Goal: Task Accomplishment & Management: Use online tool/utility

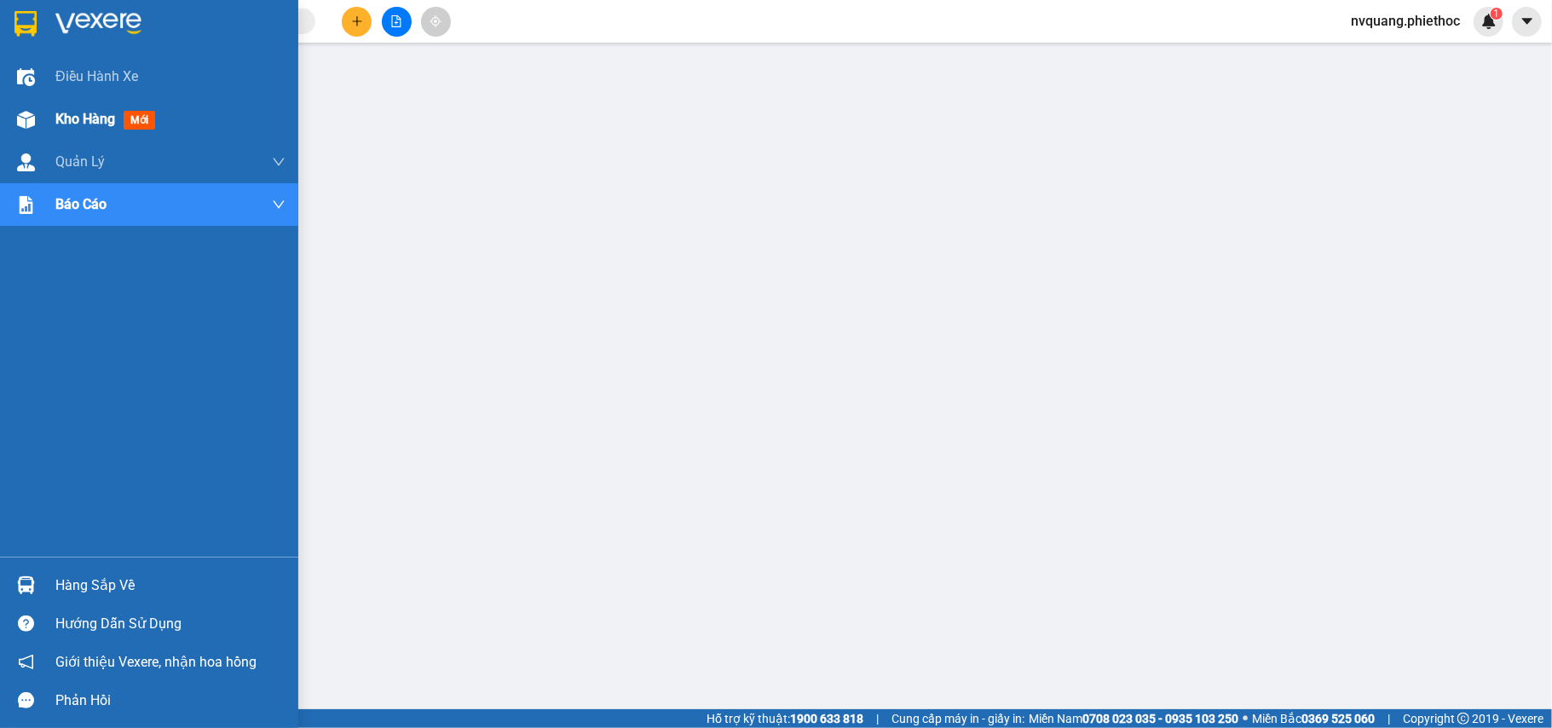
click at [32, 109] on div at bounding box center [26, 120] width 30 height 30
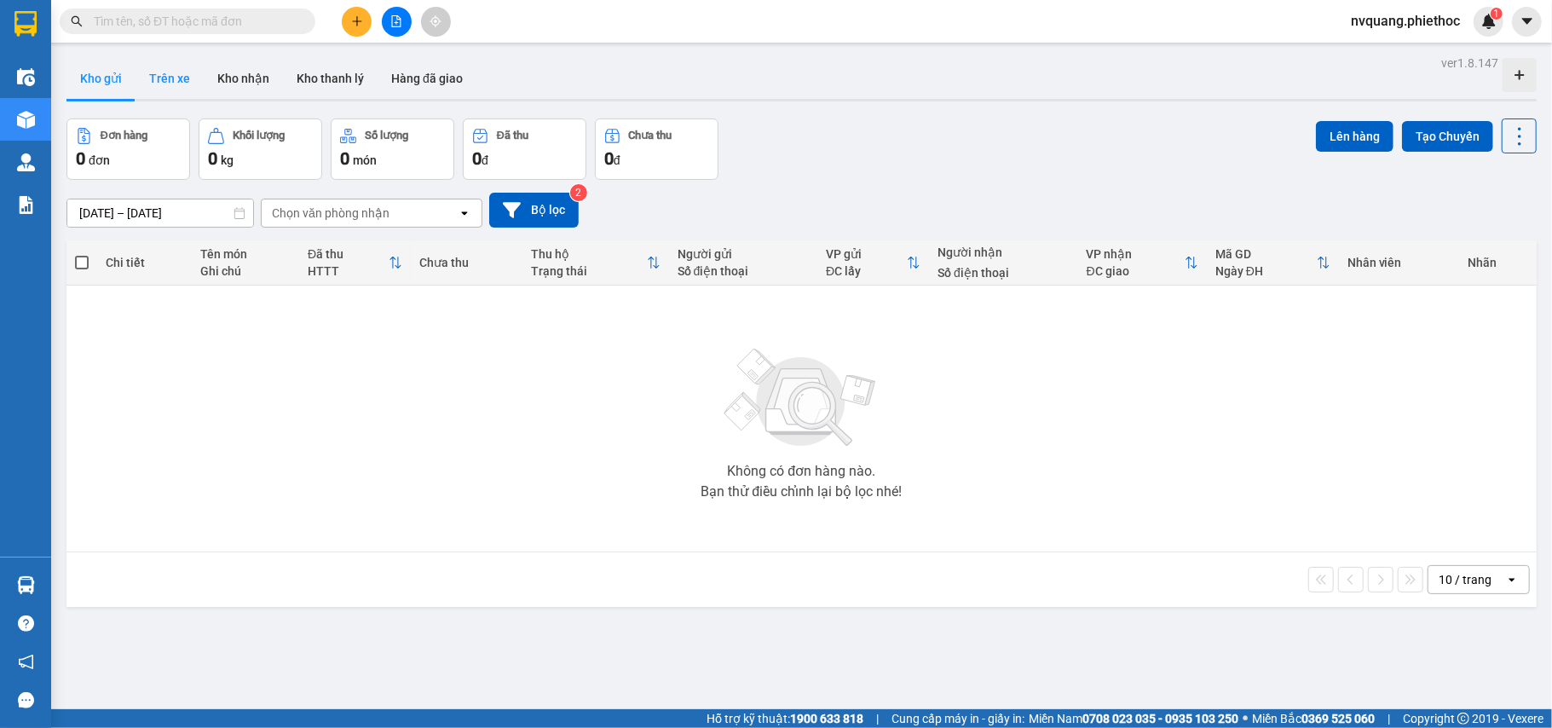
click at [165, 79] on button "Trên xe" at bounding box center [169, 78] width 68 height 41
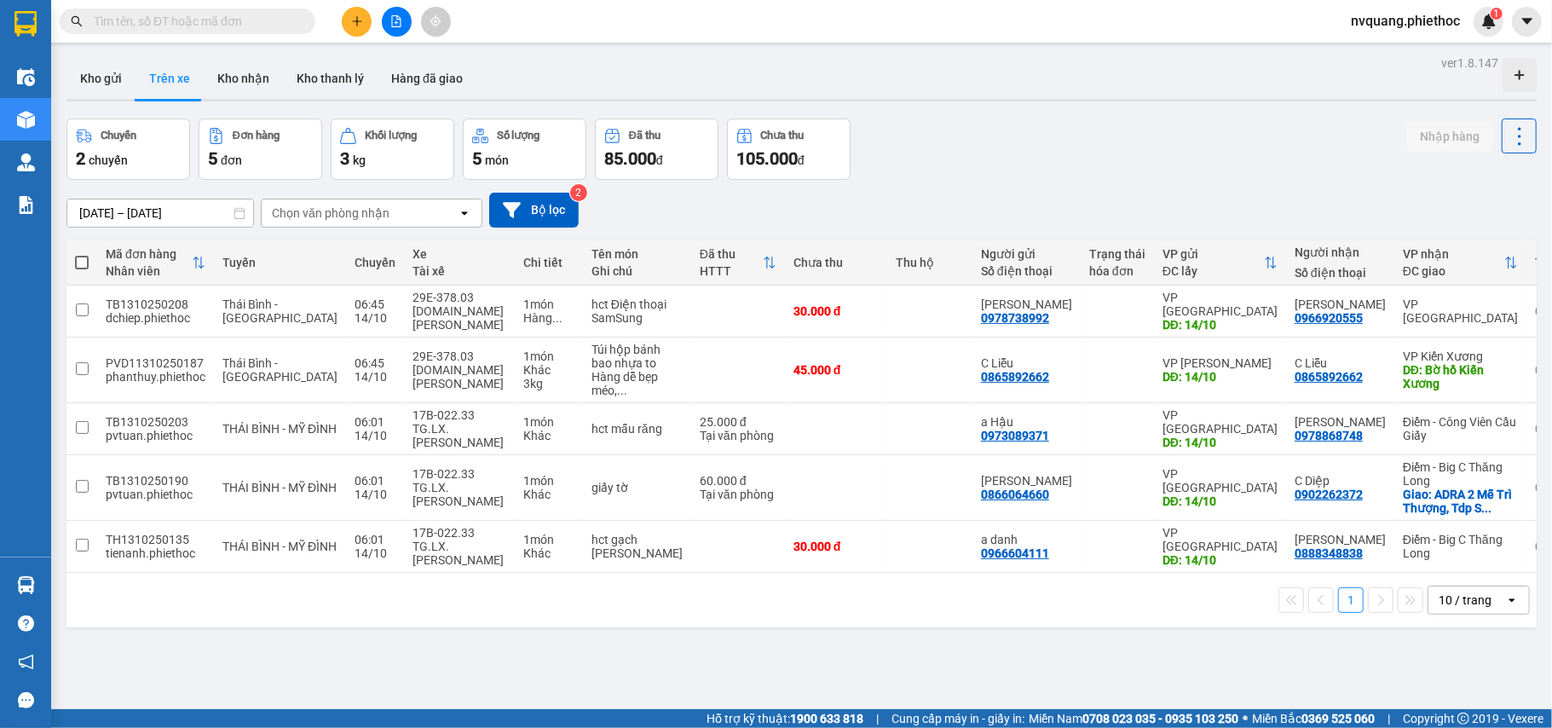
click at [348, 205] on div "Chọn văn phòng nhận" at bounding box center [331, 213] width 118 height 17
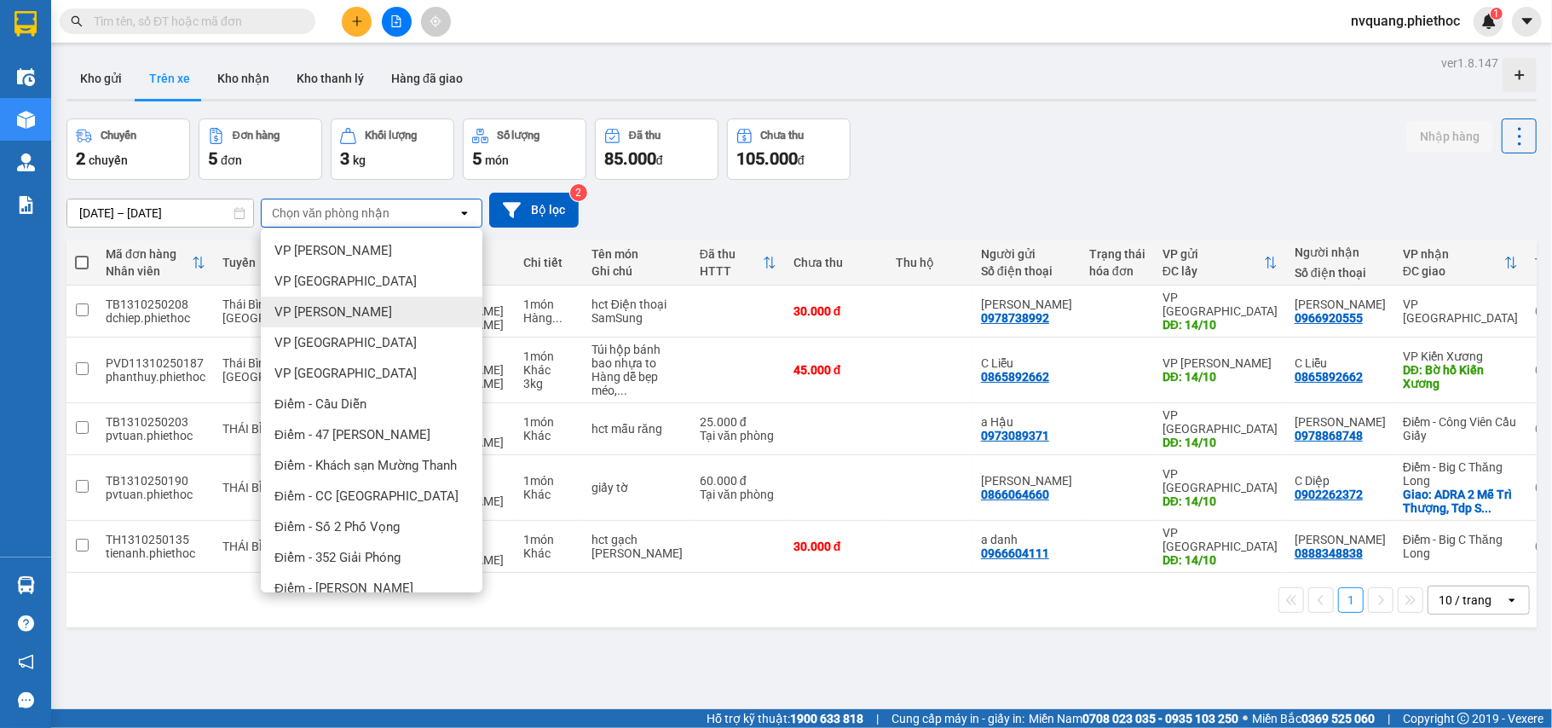
click at [329, 305] on span "VP [PERSON_NAME]" at bounding box center [333, 311] width 118 height 17
